Goal: Task Accomplishment & Management: Manage account settings

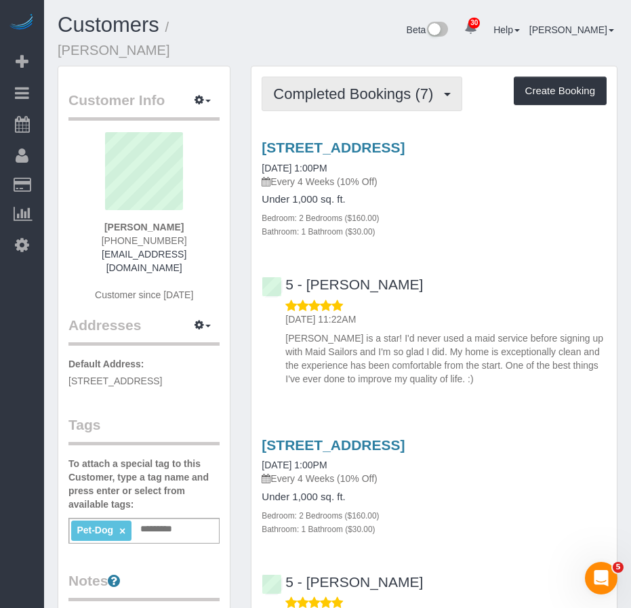
click at [322, 85] on span "Completed Bookings (7)" at bounding box center [356, 93] width 167 height 17
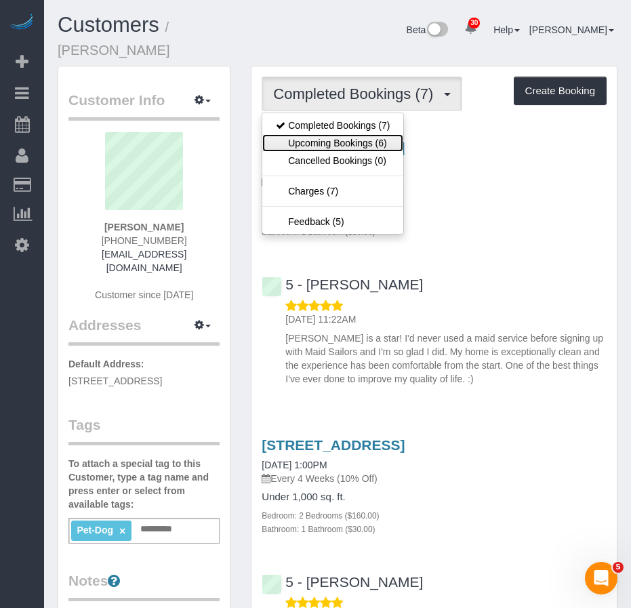
click at [318, 134] on link "Upcoming Bookings (6)" at bounding box center [332, 143] width 141 height 18
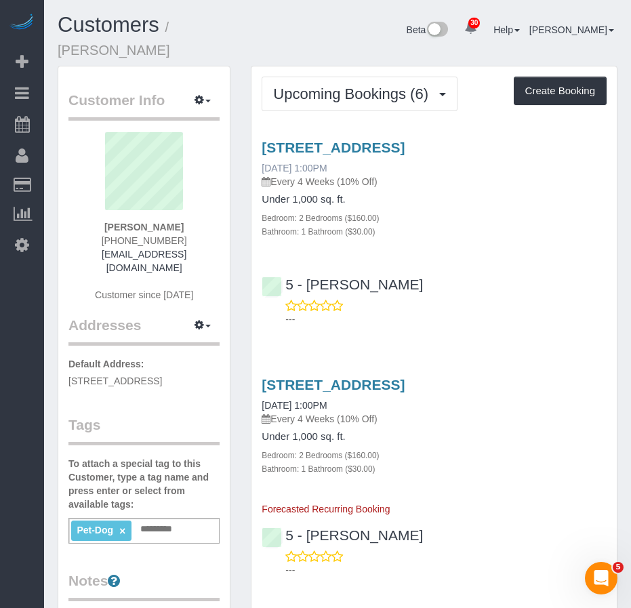
drag, startPoint x: 350, startPoint y: 149, endPoint x: 263, endPoint y: 149, distance: 87.4
click at [263, 149] on div "1824 Ih 35 S, Apt #153, Austin, TX 78704 10/03/2025 1:00PM Every 4 Weeks (10% O…" at bounding box center [434, 164] width 345 height 49
copy link "10/03/2025 1:00PM"
drag, startPoint x: 110, startPoint y: 211, endPoint x: 179, endPoint y: 209, distance: 68.5
click at [179, 209] on div "Heather Farrell (409) 331-4976 heathermfarrell@gmail.com Customer since 2025" at bounding box center [143, 223] width 151 height 183
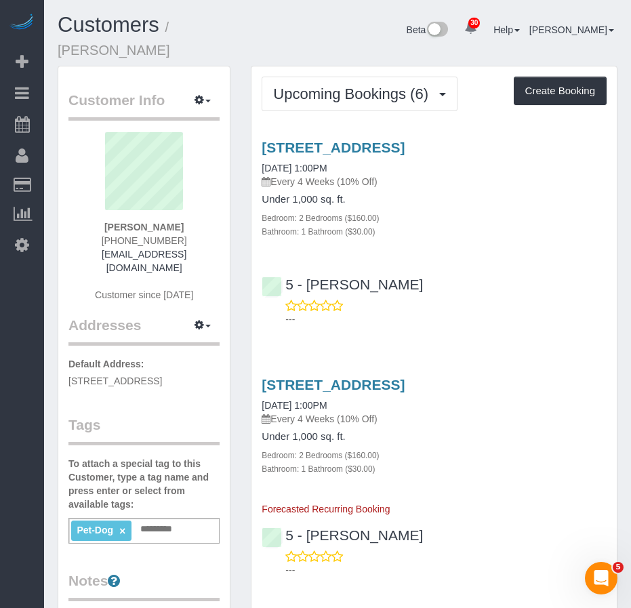
copy strong "[PERSON_NAME]"
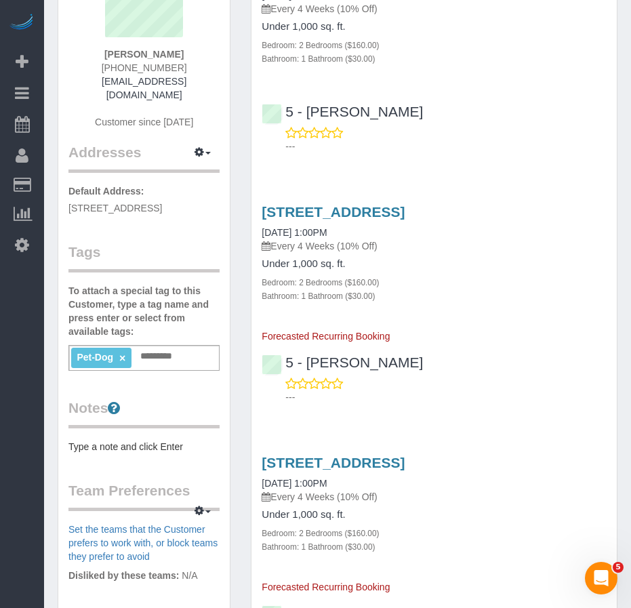
scroll to position [203, 0]
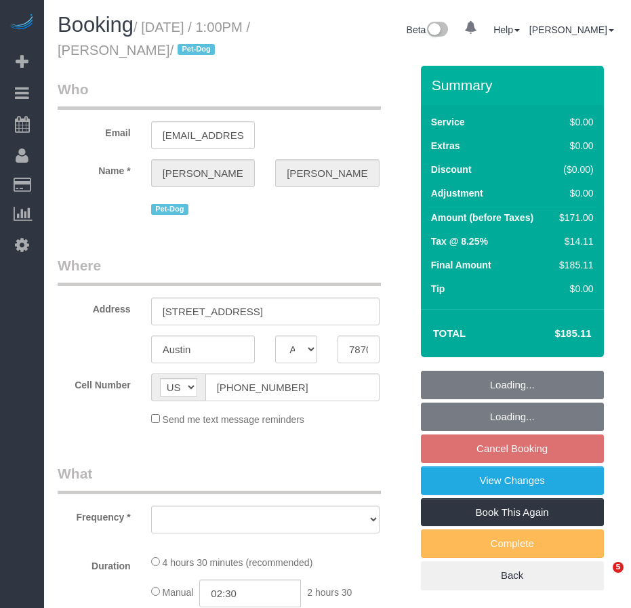
select select "[GEOGRAPHIC_DATA]"
select select "2"
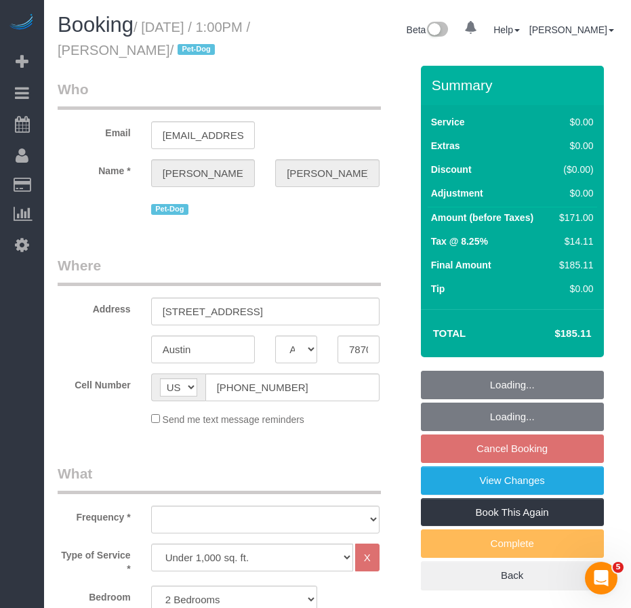
select select "number:60"
select select "number:74"
select select "number:13"
select select "number:7"
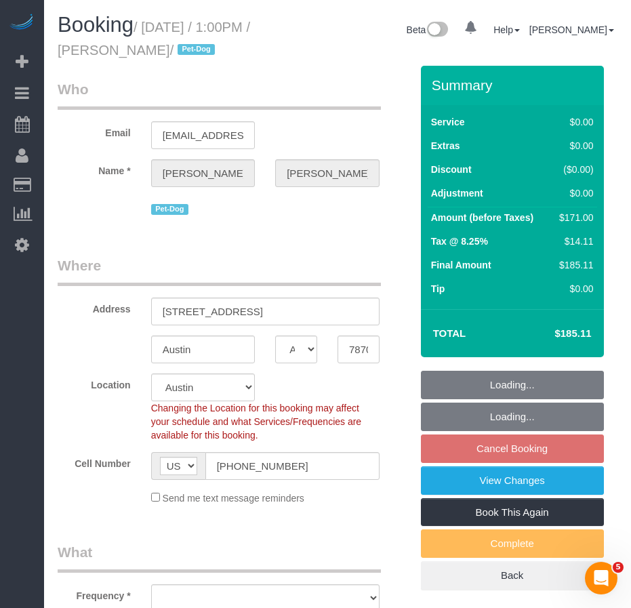
select select "object:1108"
select select "spot6"
select select "string:stripe-pm_1QnndV4VGloSiKo7v2zxitHE"
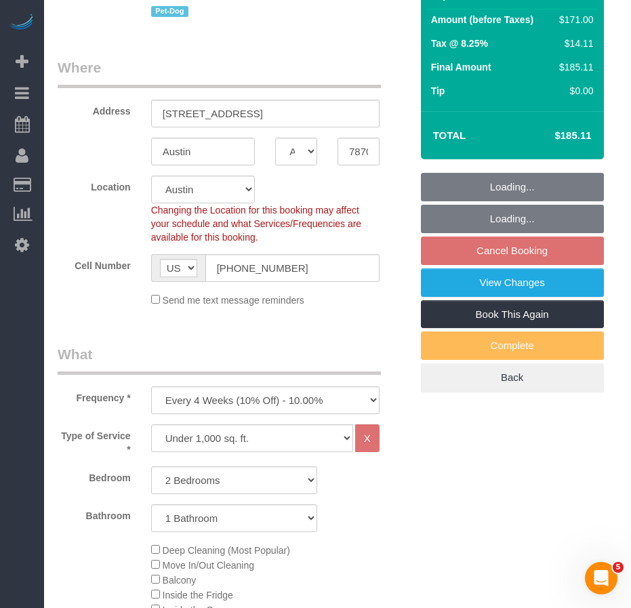
select select "object:1148"
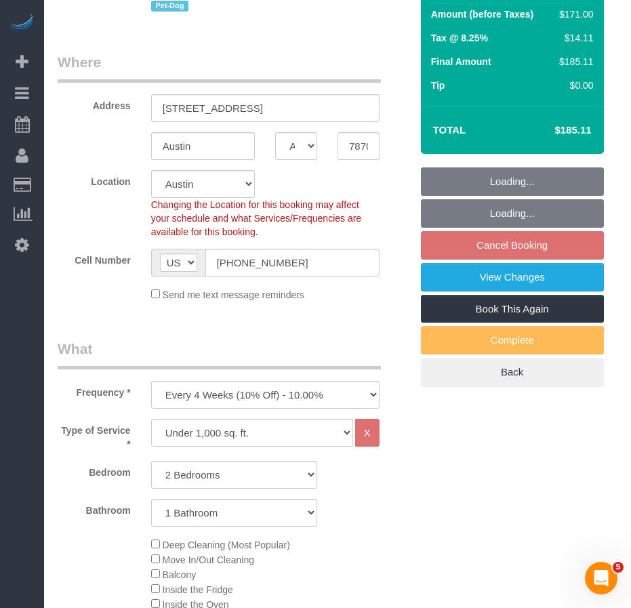
select select "2"
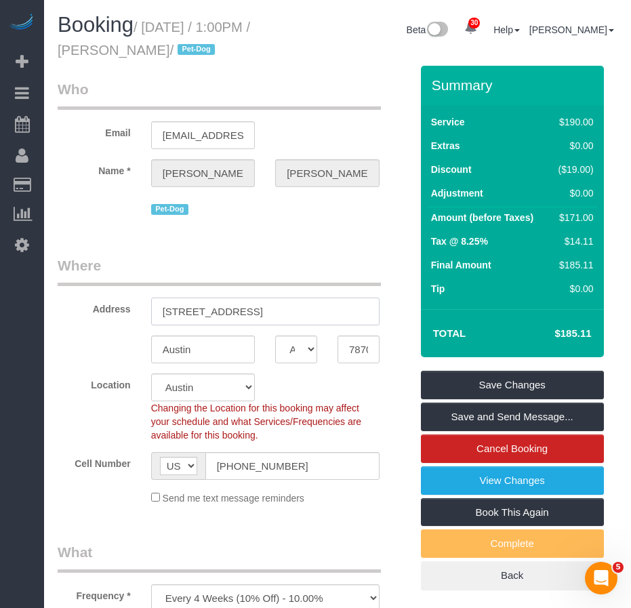
drag, startPoint x: 159, startPoint y: 314, endPoint x: 272, endPoint y: 314, distance: 113.1
click at [272, 314] on input "1824 IH 35 S, Apt #153" at bounding box center [265, 311] width 228 height 28
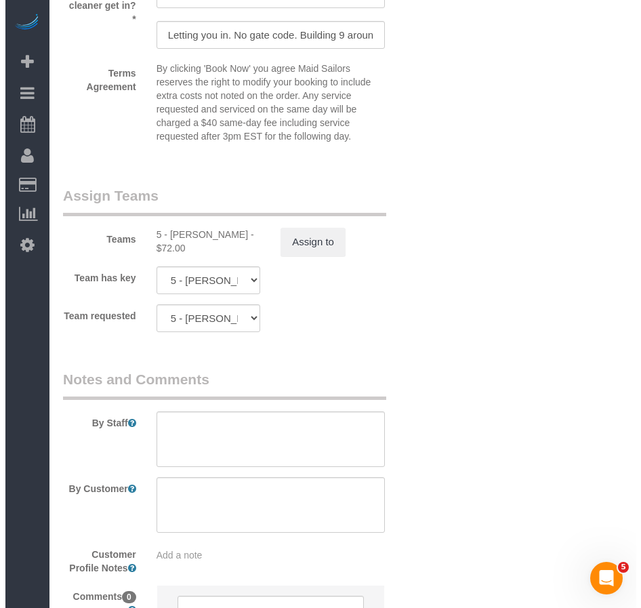
scroll to position [1768, 0]
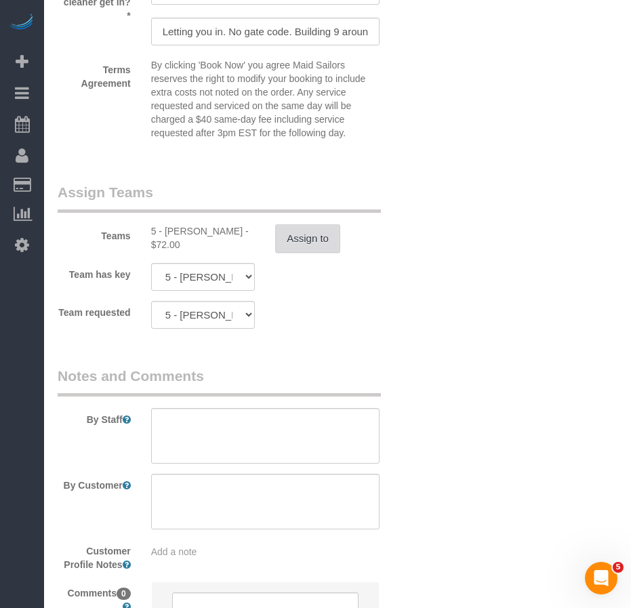
click at [310, 238] on button "Assign to" at bounding box center [307, 238] width 65 height 28
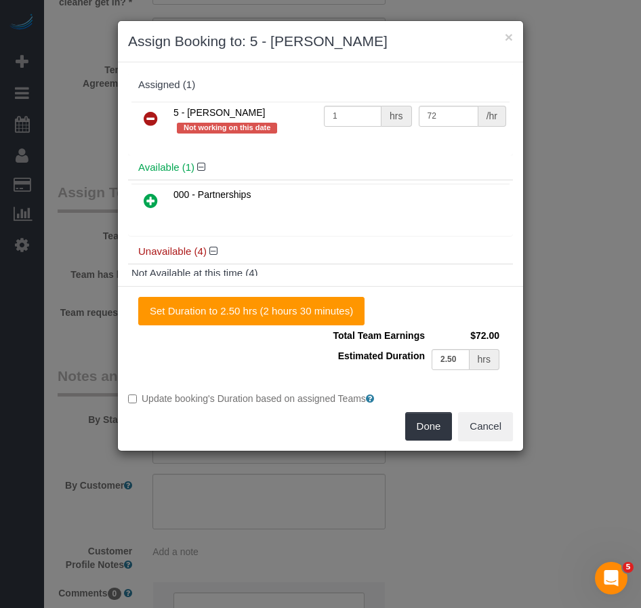
click at [151, 117] on icon at bounding box center [151, 118] width 14 height 16
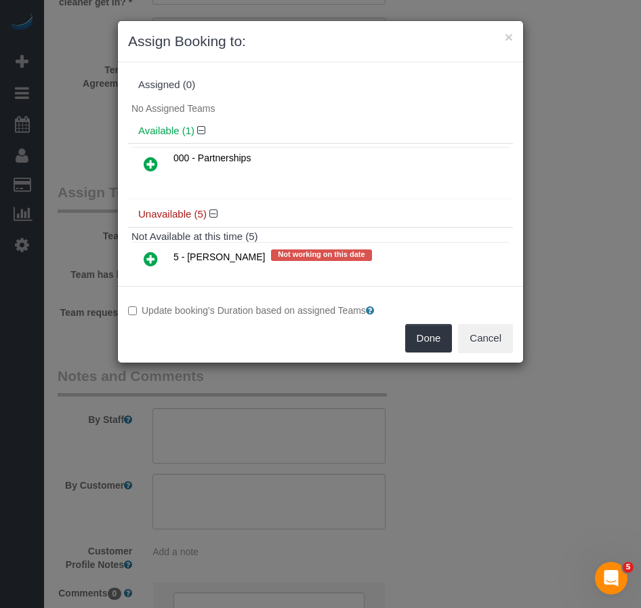
click at [297, 216] on h4 "Unavailable (5)" at bounding box center [320, 215] width 365 height 12
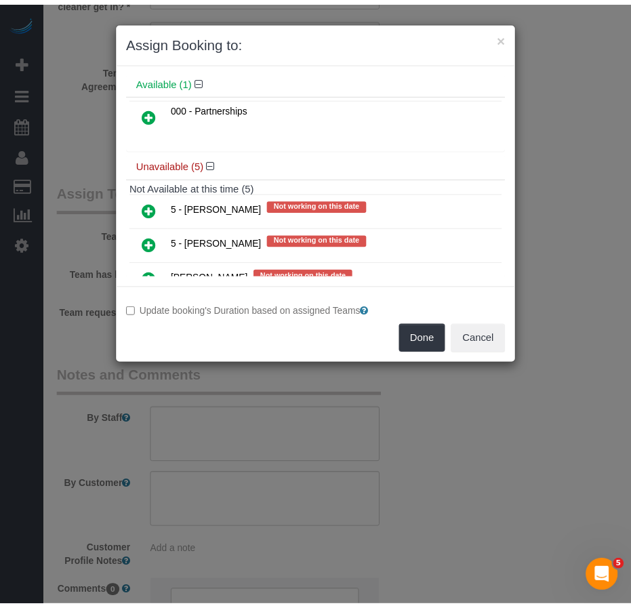
scroll to position [136, 0]
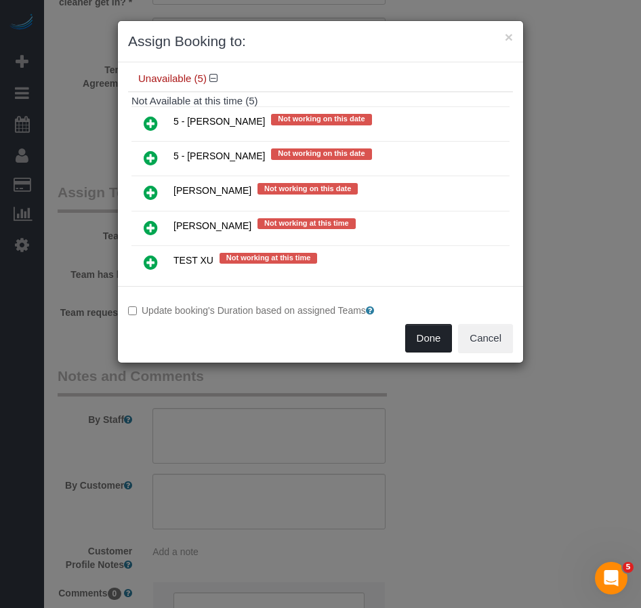
click at [427, 344] on button "Done" at bounding box center [428, 338] width 47 height 28
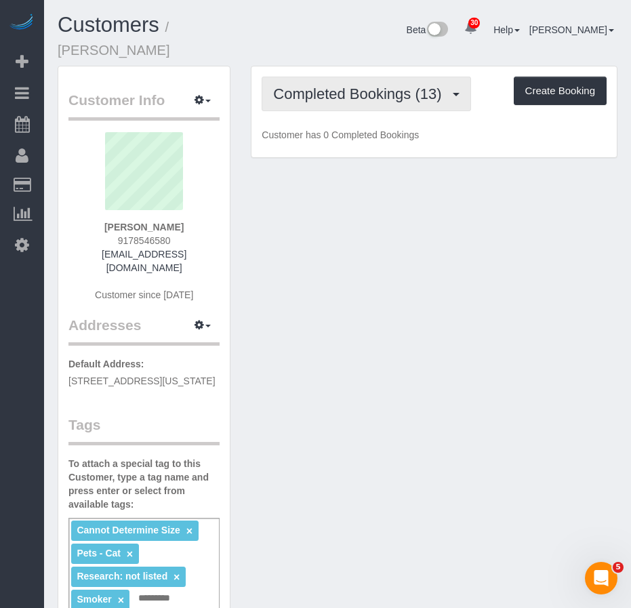
click at [320, 85] on span "Completed Bookings (13)" at bounding box center [360, 93] width 175 height 17
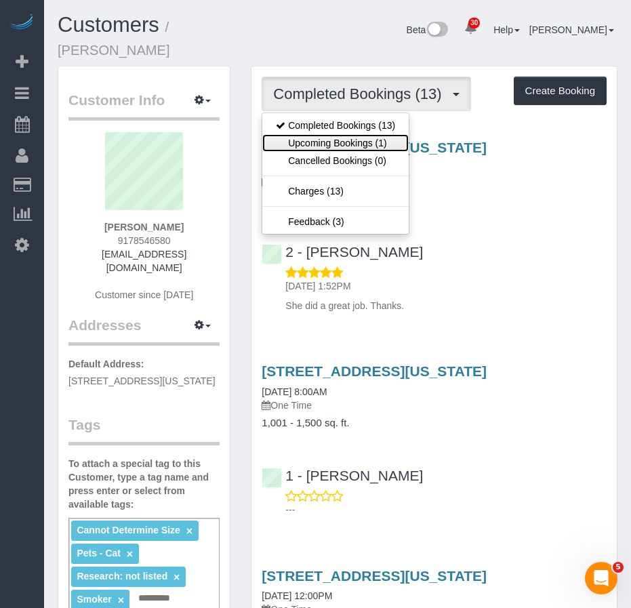
click at [310, 134] on link "Upcoming Bookings (1)" at bounding box center [335, 143] width 146 height 18
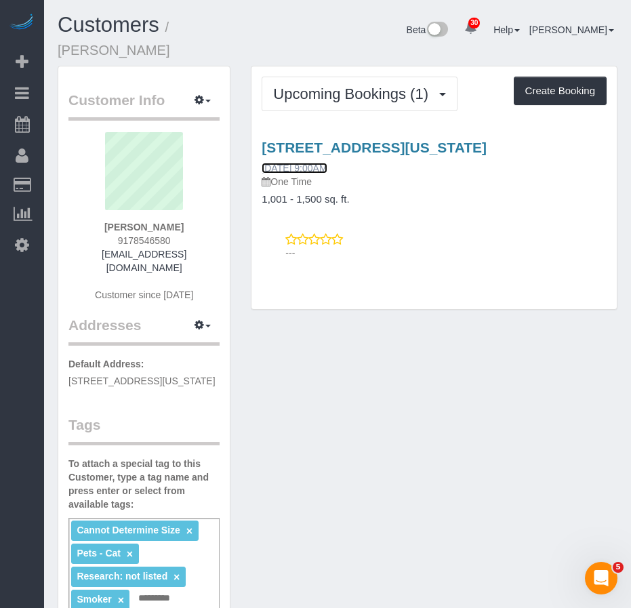
click at [324, 163] on link "10/10/2025 9:00AM" at bounding box center [294, 168] width 65 height 11
drag, startPoint x: 350, startPoint y: 150, endPoint x: 264, endPoint y: 150, distance: 86.0
click at [264, 150] on div "109 West 112th, 54, New York, NY 10026 10/10/2025 9:00AM One Time" at bounding box center [434, 164] width 345 height 49
copy link "10/10/2025 9:00AM"
drag, startPoint x: 121, startPoint y: 211, endPoint x: 180, endPoint y: 213, distance: 59.7
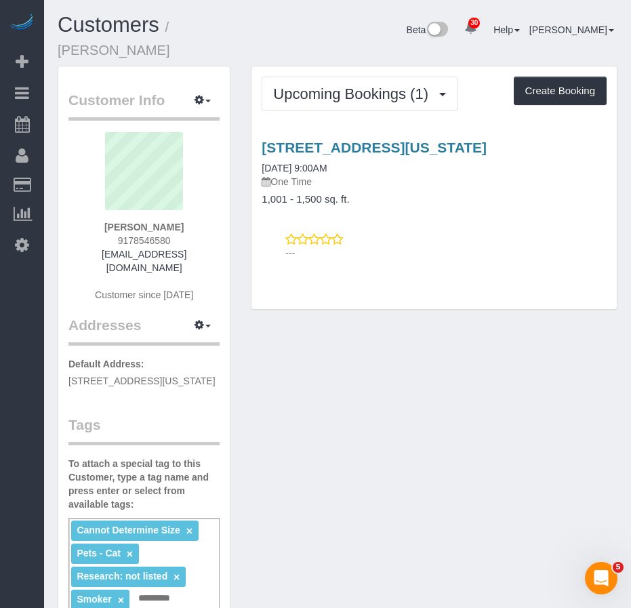
click at [180, 213] on div "Mary Duffy 9178546580 mfjduffy@gmail.com Customer since 2016" at bounding box center [143, 223] width 151 height 183
copy strong "Mary Duffy"
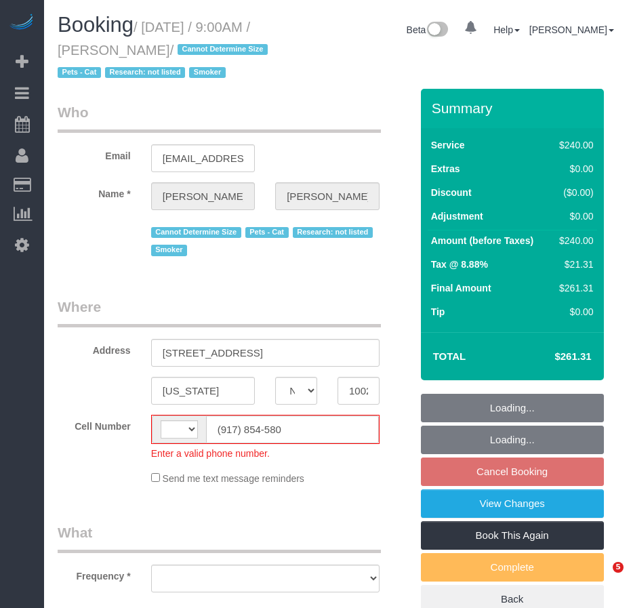
select select "NY"
select select "string:US"
select select "string:stripe-pm_1SD9AG4VGloSiKo76IgKZHml"
select select "number:57"
select select "number:70"
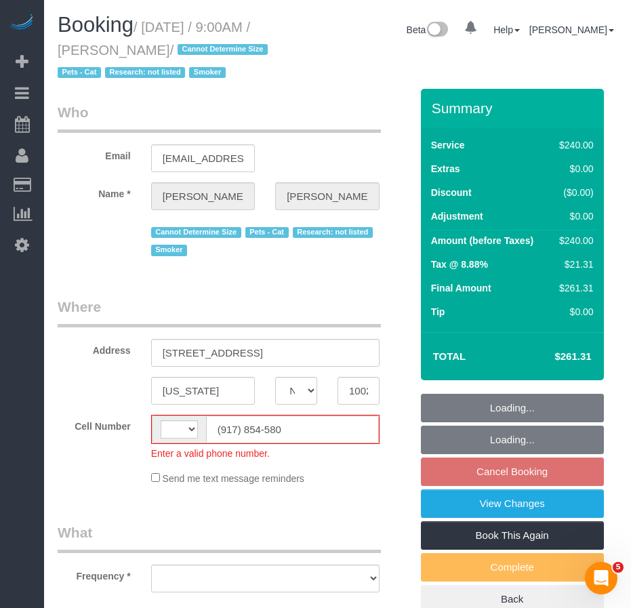
select select "number:14"
select select "number:5"
select select "180"
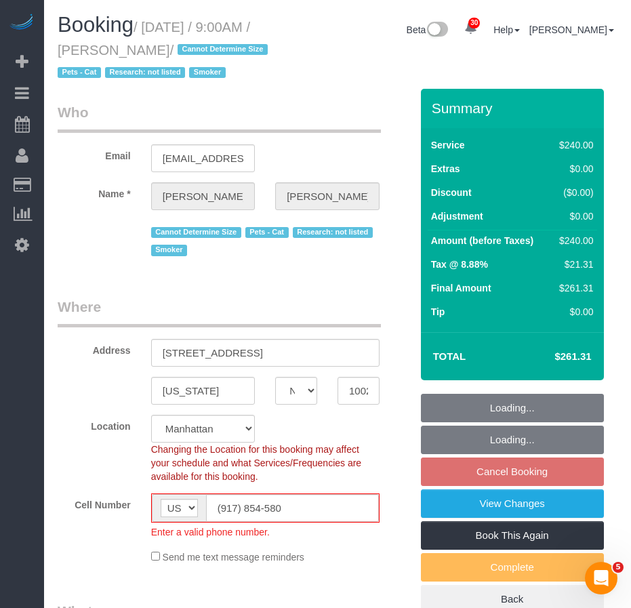
select select "object:1054"
select select "spot2"
select select "object:1439"
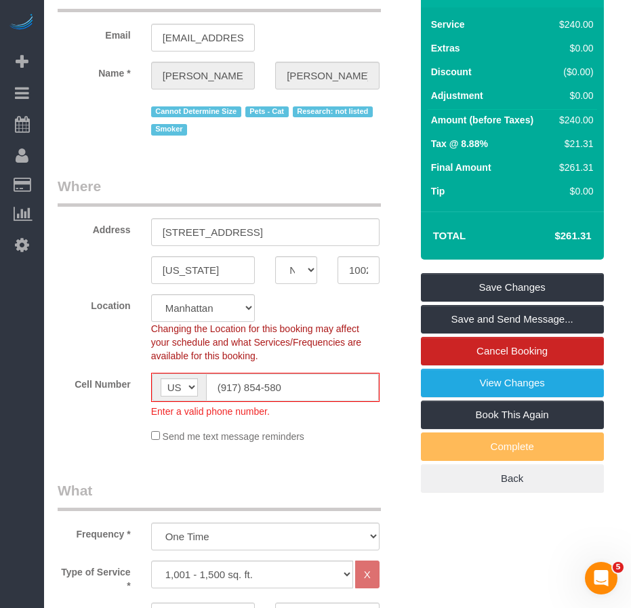
scroll to position [136, 0]
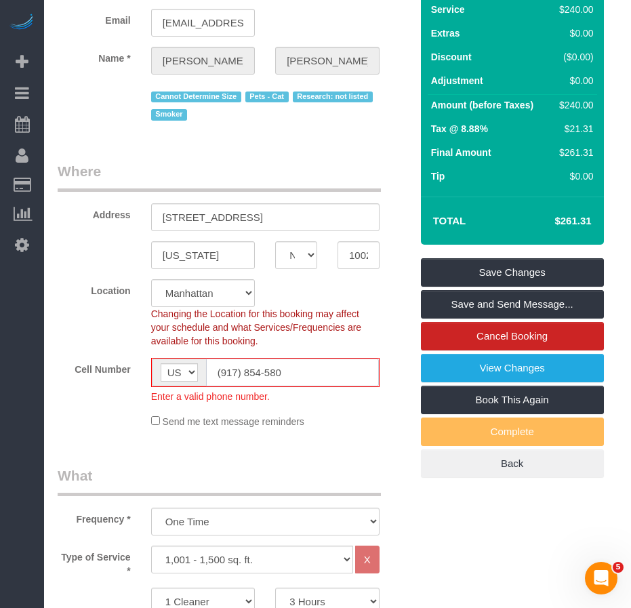
click at [266, 386] on input "(917) 854-580" at bounding box center [292, 372] width 173 height 28
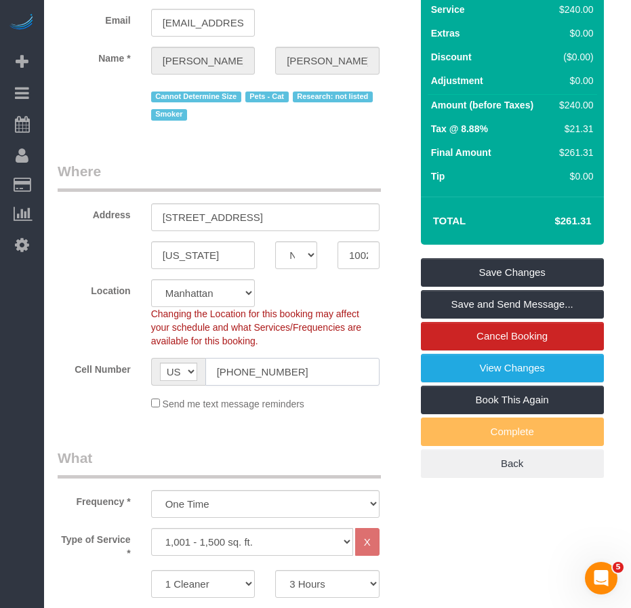
type input "(917) 854-6580"
drag, startPoint x: 297, startPoint y: 393, endPoint x: 210, endPoint y: 393, distance: 86.7
click at [210, 386] on input "(917) 854-6580" at bounding box center [292, 372] width 174 height 28
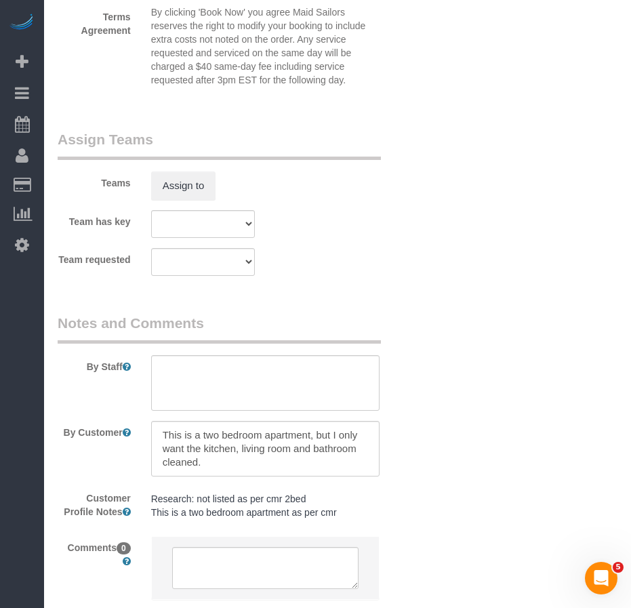
scroll to position [1678, 0]
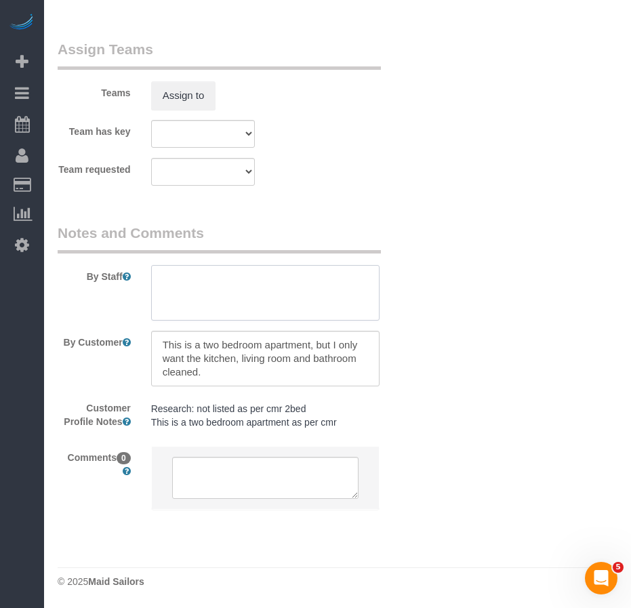
click at [255, 291] on textarea at bounding box center [265, 293] width 228 height 56
drag, startPoint x: 186, startPoint y: 358, endPoint x: 203, endPoint y: 365, distance: 18.9
click at [186, 360] on textarea at bounding box center [265, 359] width 228 height 56
type textarea "This is a two bedroom apartment, but I only want one bedroom, the kitchen, livi…"
drag, startPoint x: 308, startPoint y: 359, endPoint x: 225, endPoint y: 371, distance: 83.6
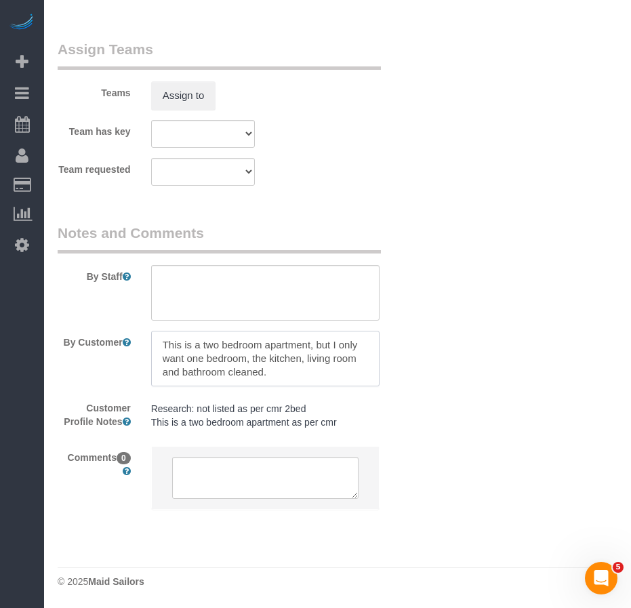
click at [225, 371] on textarea at bounding box center [265, 359] width 228 height 56
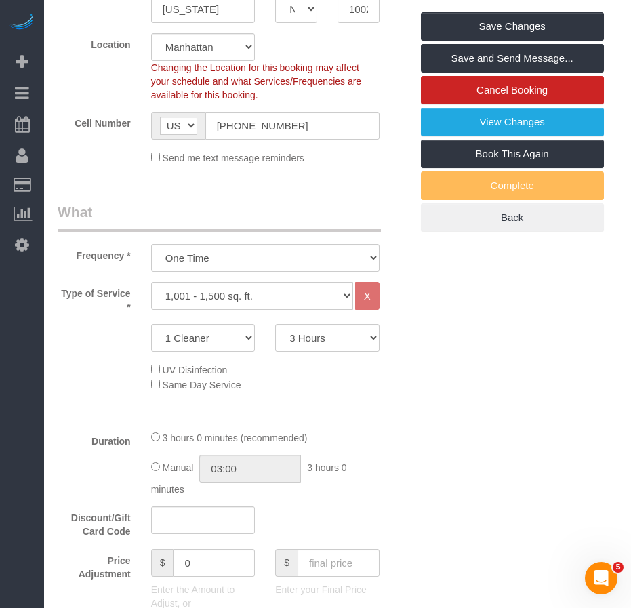
scroll to position [323, 0]
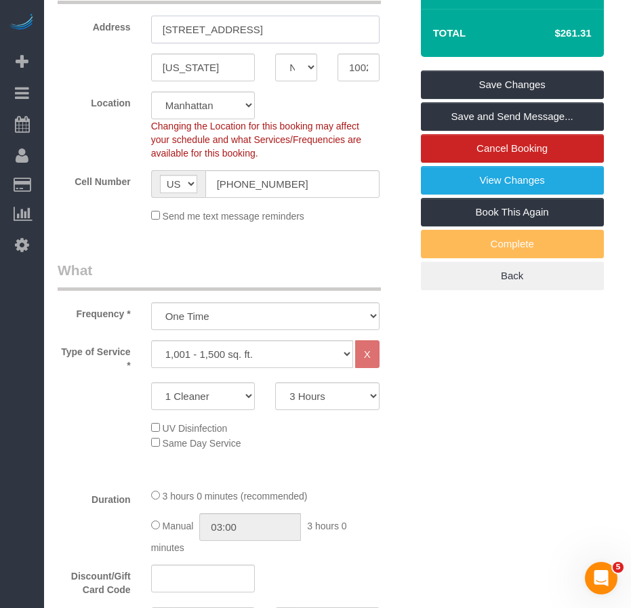
click at [238, 43] on input "109 West 112th, 54" at bounding box center [265, 30] width 228 height 28
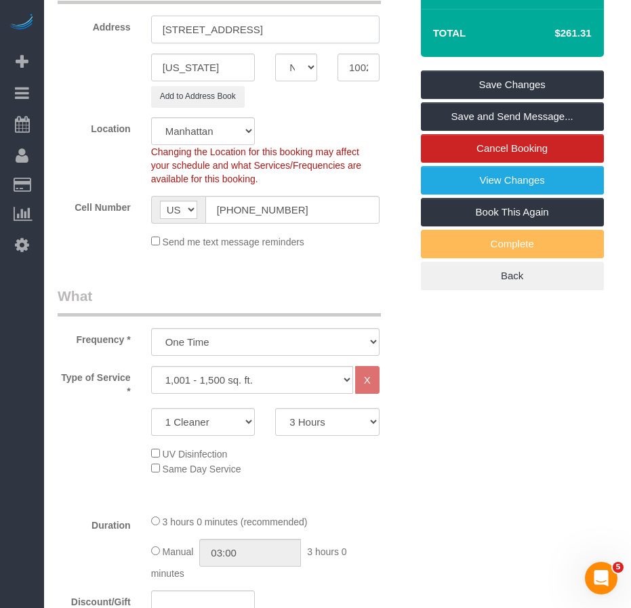
click at [231, 43] on input "109 West 112th, Apt. 54" at bounding box center [265, 30] width 228 height 28
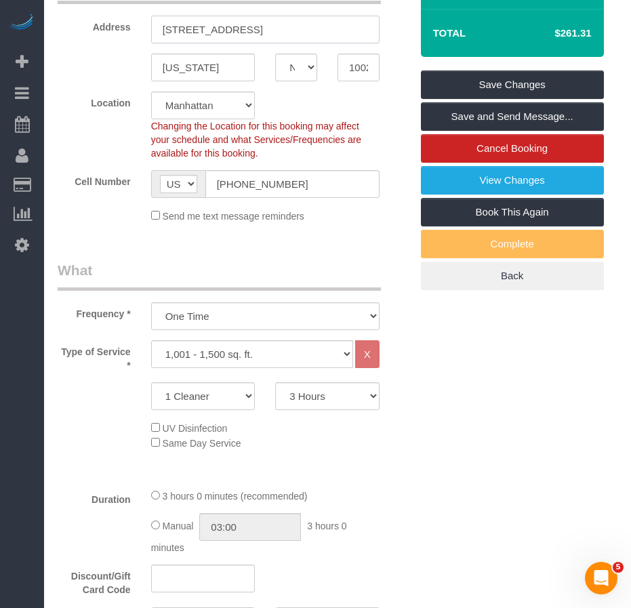
type input "[STREET_ADDRESS]"
drag, startPoint x: 164, startPoint y: 54, endPoint x: 308, endPoint y: 53, distance: 144.3
click at [308, 43] on input "[STREET_ADDRESS]" at bounding box center [265, 30] width 228 height 28
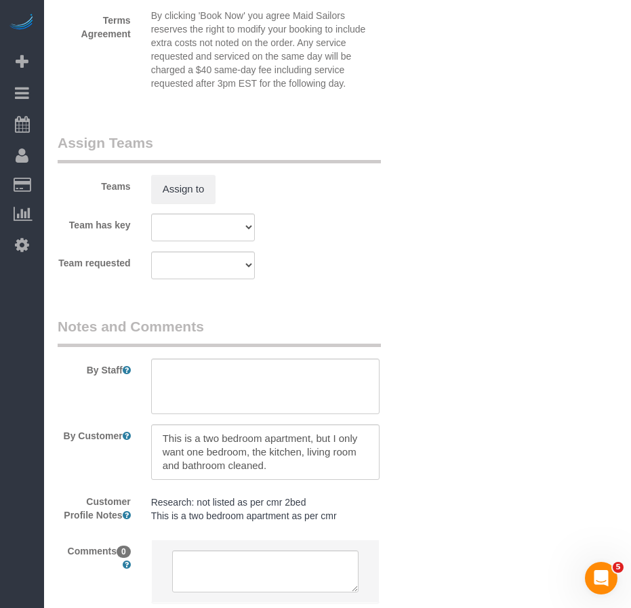
scroll to position [1678, 0]
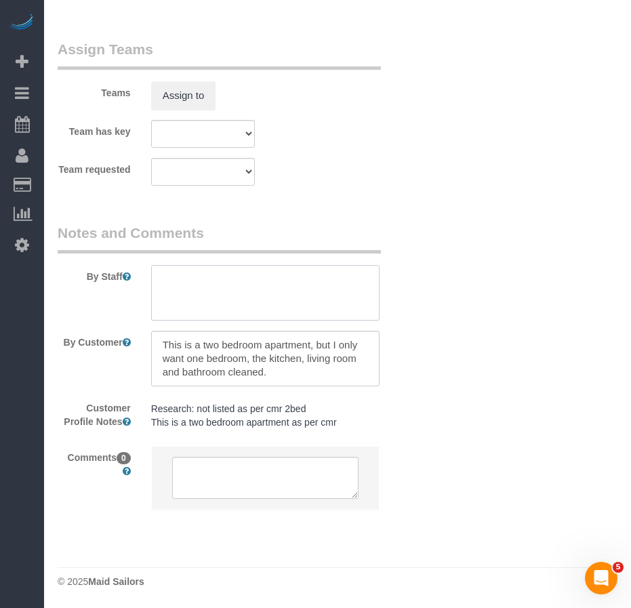
click at [196, 283] on textarea at bounding box center [265, 293] width 228 height 56
paste textarea "Kitchen Bathroom Living room Bedroom"
click at [163, 291] on textarea at bounding box center [265, 293] width 228 height 56
click at [161, 306] on textarea at bounding box center [265, 293] width 228 height 56
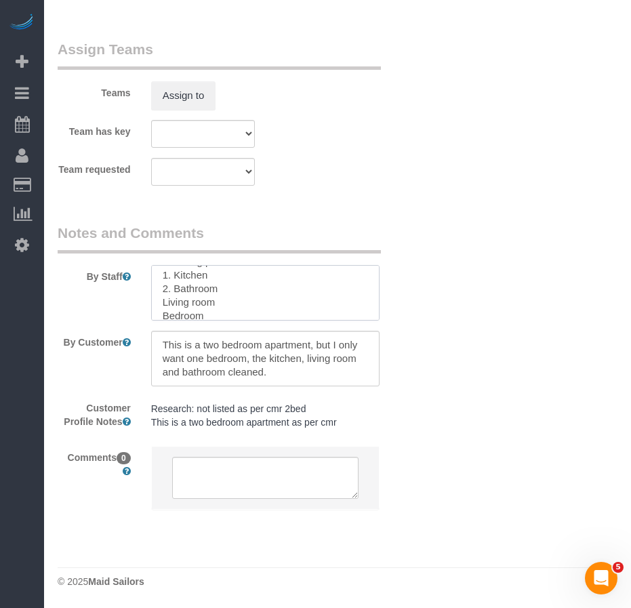
scroll to position [27, 0]
click at [163, 296] on textarea at bounding box center [265, 293] width 228 height 56
click at [163, 307] on textarea at bounding box center [265, 293] width 228 height 56
click at [238, 306] on textarea at bounding box center [265, 293] width 228 height 56
type textarea "Cleaning priorities: 1. Kitchen 2. Bathroom 3. Living room 4. Bedroom (one bedr…"
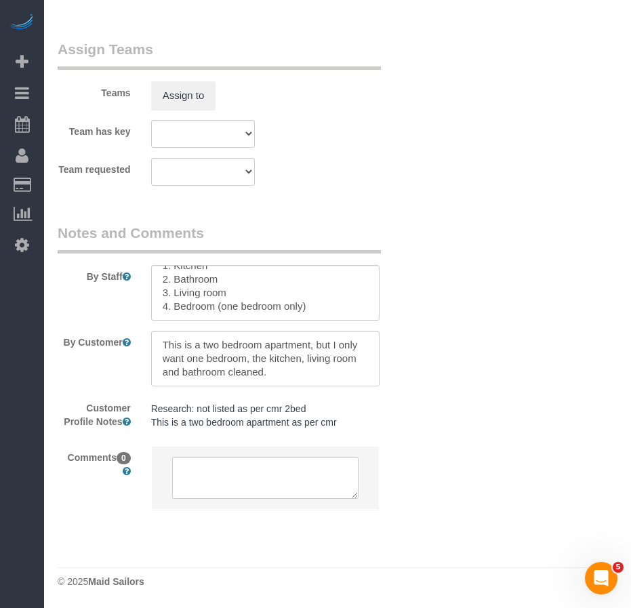
click at [416, 435] on div "Customer Profile Notes Research: not listed as per cmr 2bed This is a two bedro…" at bounding box center [233, 415] width 373 height 39
drag, startPoint x: 187, startPoint y: 358, endPoint x: 251, endPoint y: 360, distance: 64.4
click at [251, 360] on textarea at bounding box center [265, 359] width 228 height 56
click at [293, 362] on textarea at bounding box center [265, 359] width 228 height 56
click at [343, 361] on textarea at bounding box center [265, 359] width 228 height 56
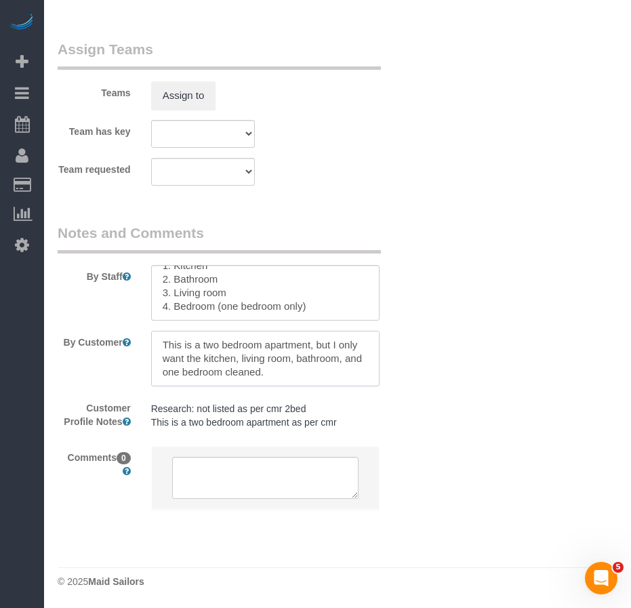
click at [287, 373] on textarea at bounding box center [265, 359] width 228 height 56
type textarea "This is a two bedroom apartment, but I only want the kitchen, living room, bath…"
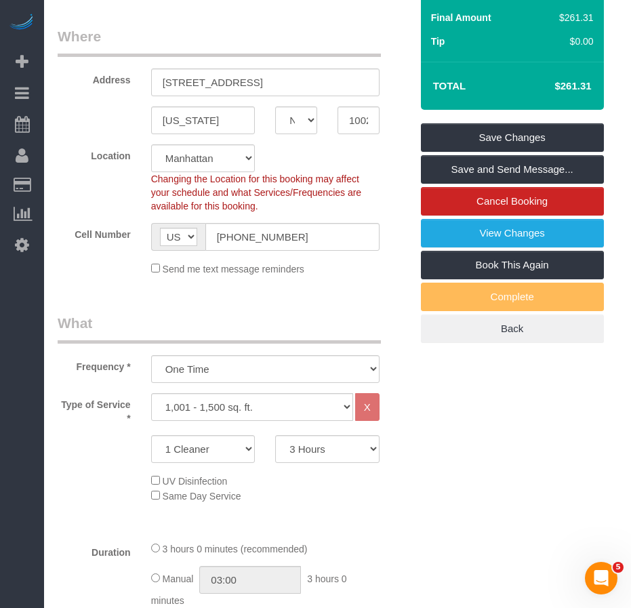
scroll to position [255, 0]
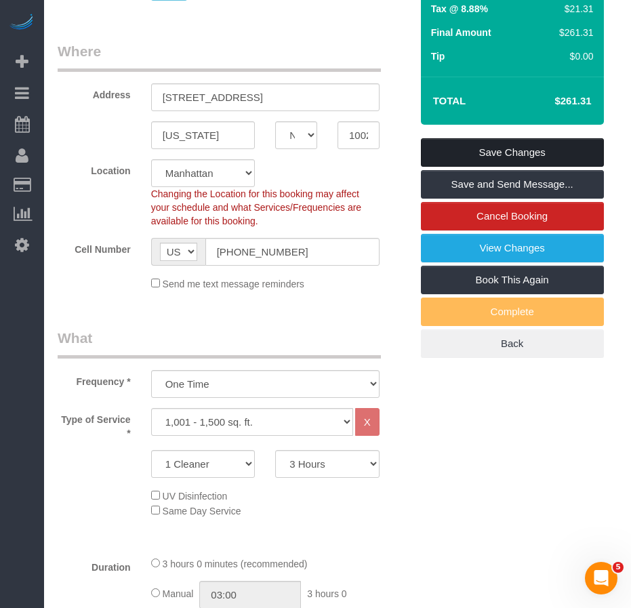
click at [442, 167] on link "Save Changes" at bounding box center [512, 152] width 183 height 28
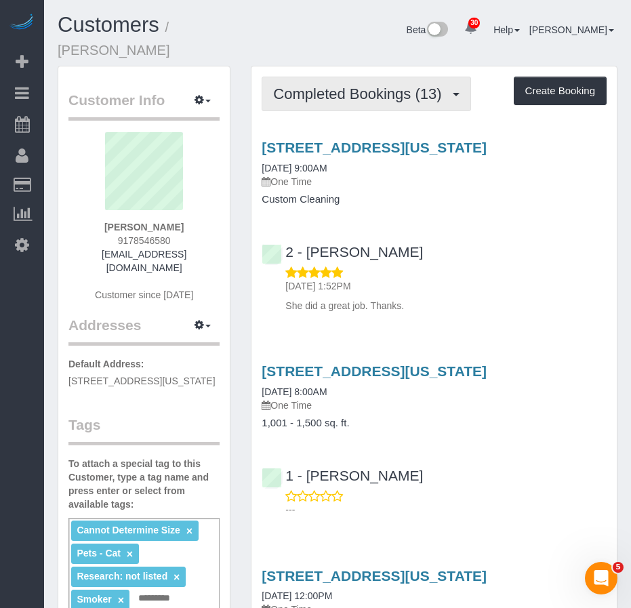
click at [324, 85] on span "Completed Bookings (13)" at bounding box center [360, 93] width 175 height 17
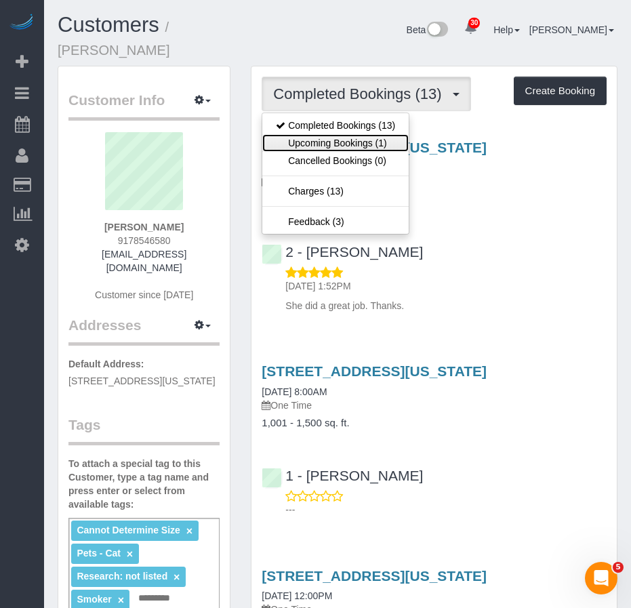
click at [308, 134] on link "Upcoming Bookings (1)" at bounding box center [335, 143] width 146 height 18
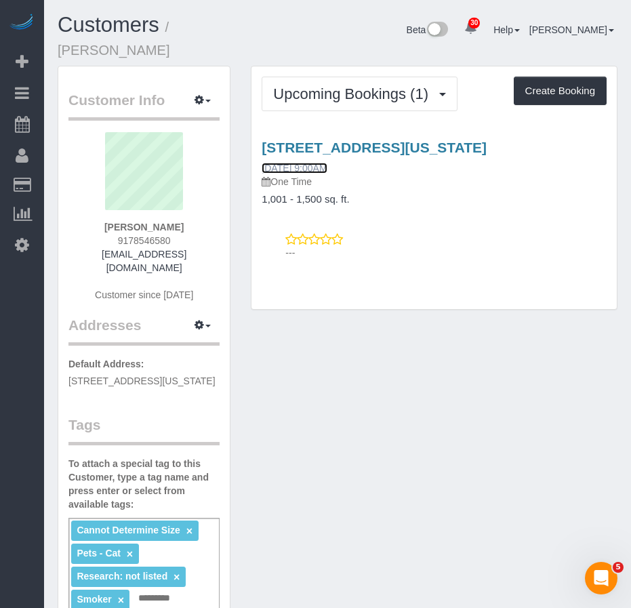
click at [298, 163] on link "10/10/2025 9:00AM" at bounding box center [294, 168] width 65 height 11
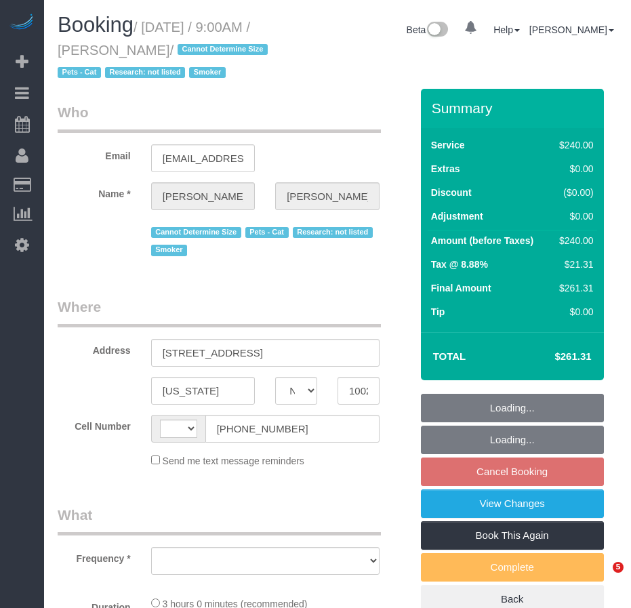
select select "NY"
select select "number:57"
select select "number:70"
select select "number:14"
select select "number:5"
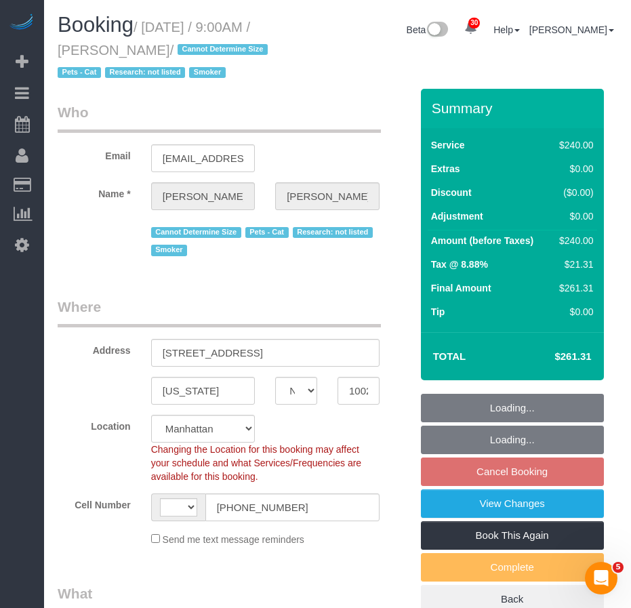
select select "string:[GEOGRAPHIC_DATA]"
select select "string:stripe-pm_1SD9AG4VGloSiKo76IgKZHml"
select select "180"
select select "object:1049"
select select "spot2"
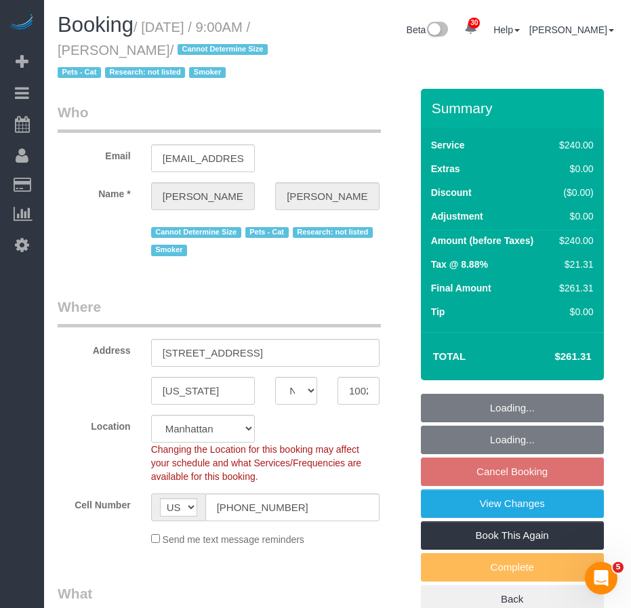
select select "object:1439"
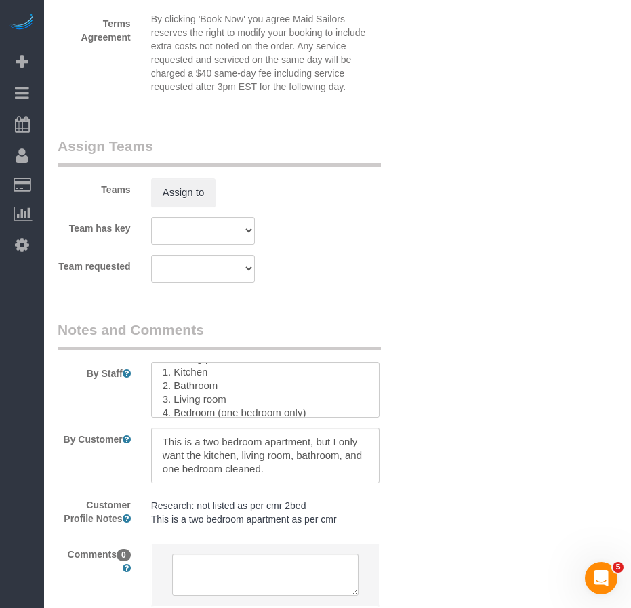
scroll to position [27, 0]
click at [312, 417] on textarea at bounding box center [265, 390] width 228 height 56
click at [235, 415] on textarea at bounding box center [265, 390] width 228 height 56
click at [163, 417] on textarea at bounding box center [265, 390] width 228 height 56
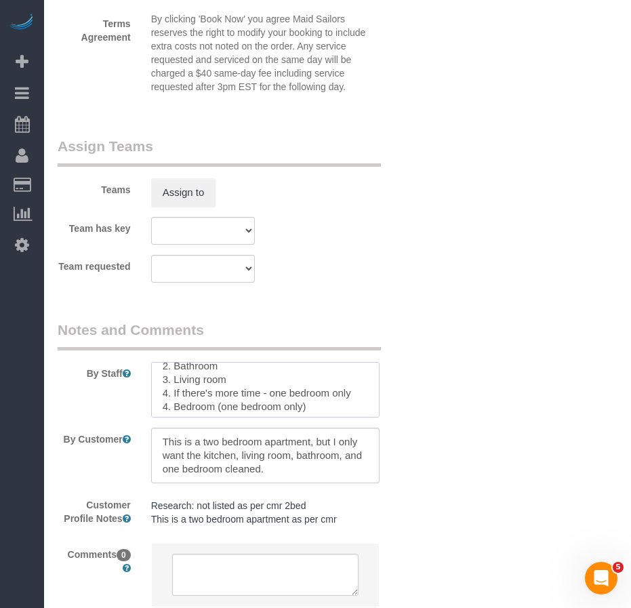
scroll to position [41, 0]
drag, startPoint x: 311, startPoint y: 427, endPoint x: 163, endPoint y: 424, distance: 147.7
click at [161, 417] on textarea at bounding box center [265, 390] width 228 height 56
type textarea "Cleaning priorities: 1. Kitchen 2. Bathroom 3. Living room 4. If there's more t…"
click at [297, 479] on textarea at bounding box center [265, 456] width 228 height 56
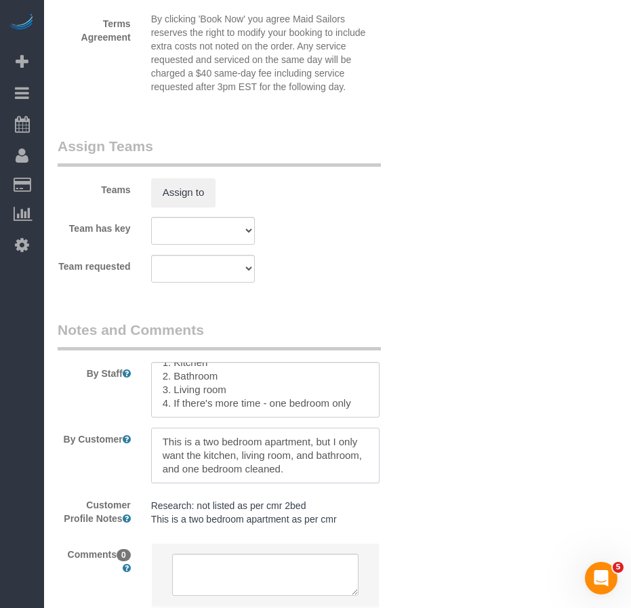
drag, startPoint x: 162, startPoint y: 492, endPoint x: 246, endPoint y: 487, distance: 84.1
click at [246, 483] on textarea at bounding box center [265, 456] width 228 height 56
click at [251, 483] on textarea at bounding box center [265, 456] width 228 height 56
click at [241, 483] on textarea at bounding box center [265, 456] width 228 height 56
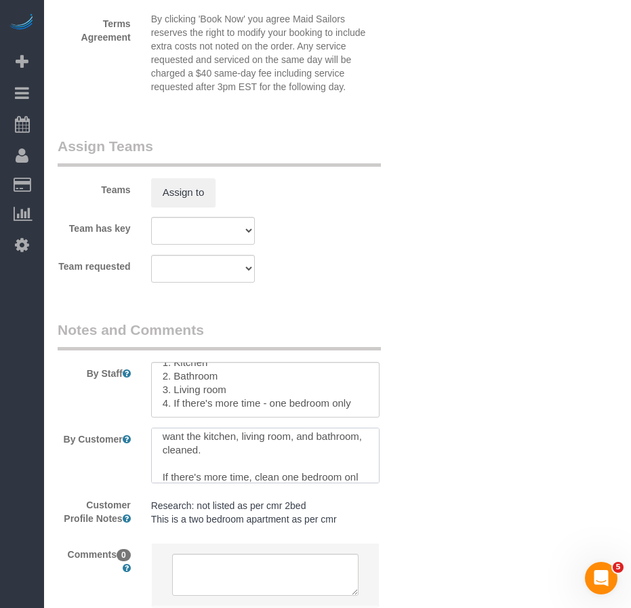
scroll to position [33, 0]
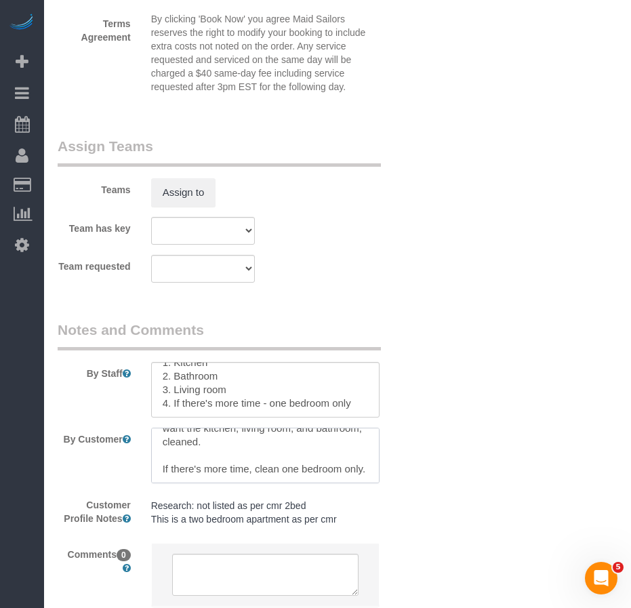
type textarea "This is a two bedroom apartment, but I only want the kitchen, living room, and …"
click at [269, 413] on textarea at bounding box center [265, 390] width 228 height 56
click at [268, 416] on textarea at bounding box center [265, 390] width 228 height 56
click at [214, 417] on textarea at bounding box center [265, 390] width 228 height 56
type textarea "Cleaning priorities: 1. Kitchen 2. Bathroom 3. Living room 4. If there's more t…"
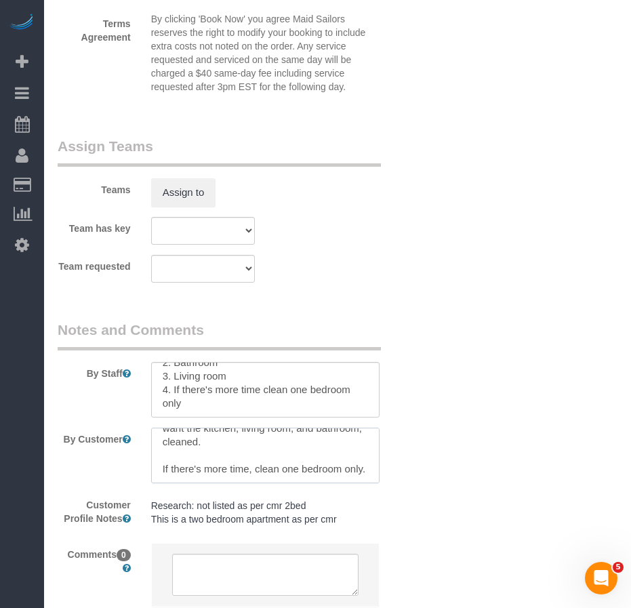
click at [191, 483] on textarea at bounding box center [265, 456] width 228 height 56
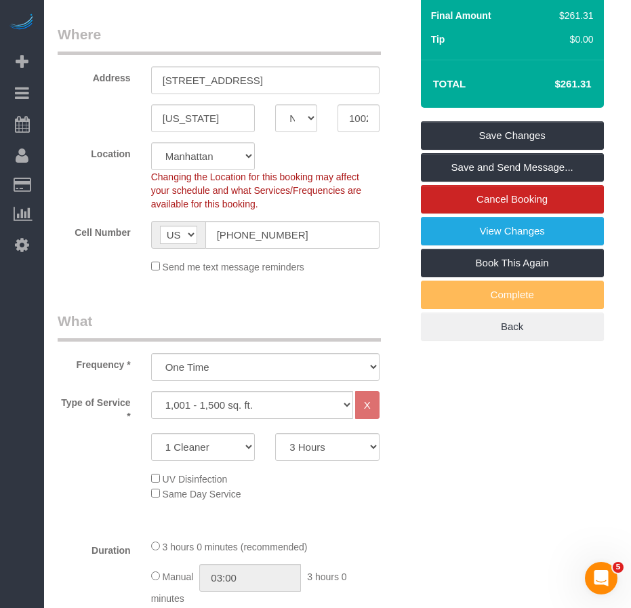
scroll to position [271, 0]
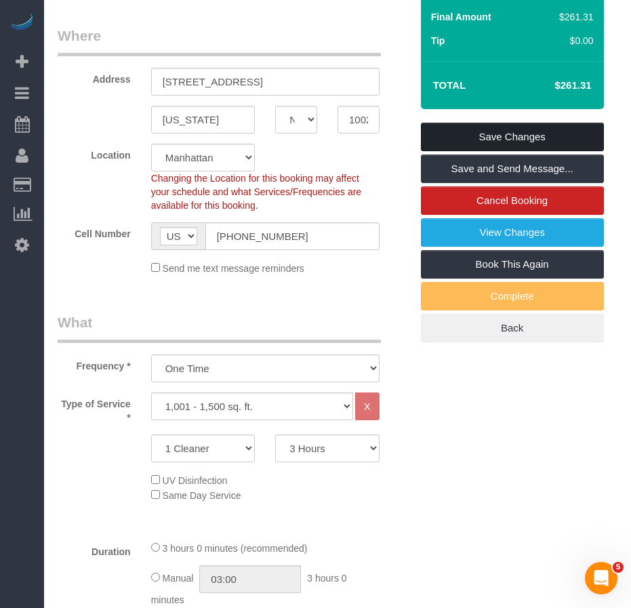
click at [457, 151] on link "Save Changes" at bounding box center [512, 137] width 183 height 28
